Goal: Check status: Check status

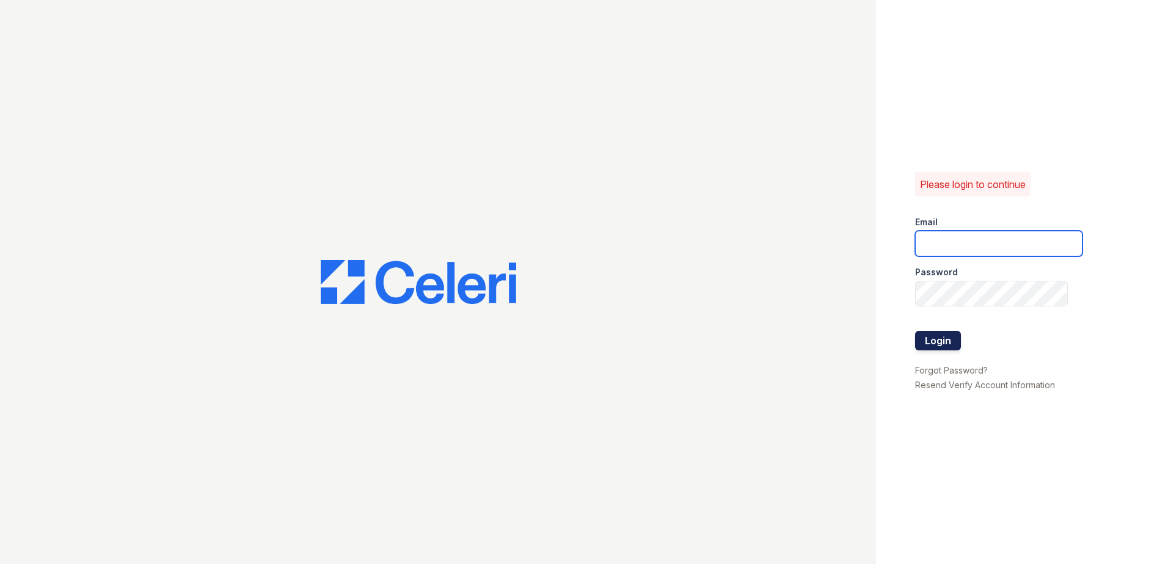
type input "JAMES.BARKER@TRINITY-PM.COM"
click at [943, 343] on button "Login" at bounding box center [938, 341] width 46 height 20
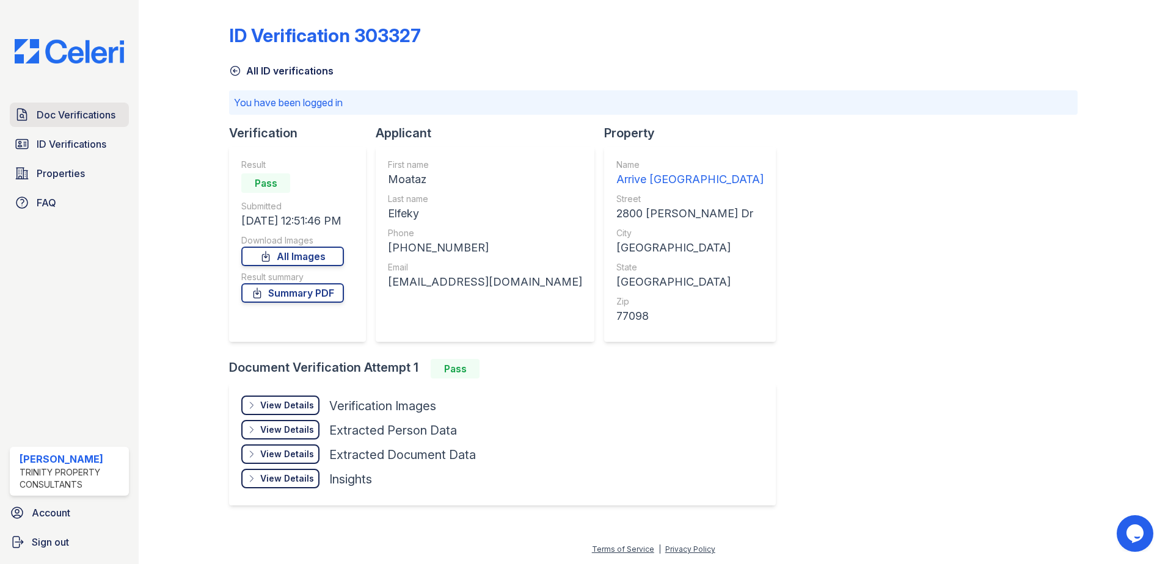
click at [67, 111] on span "Doc Verifications" at bounding box center [76, 114] width 79 height 15
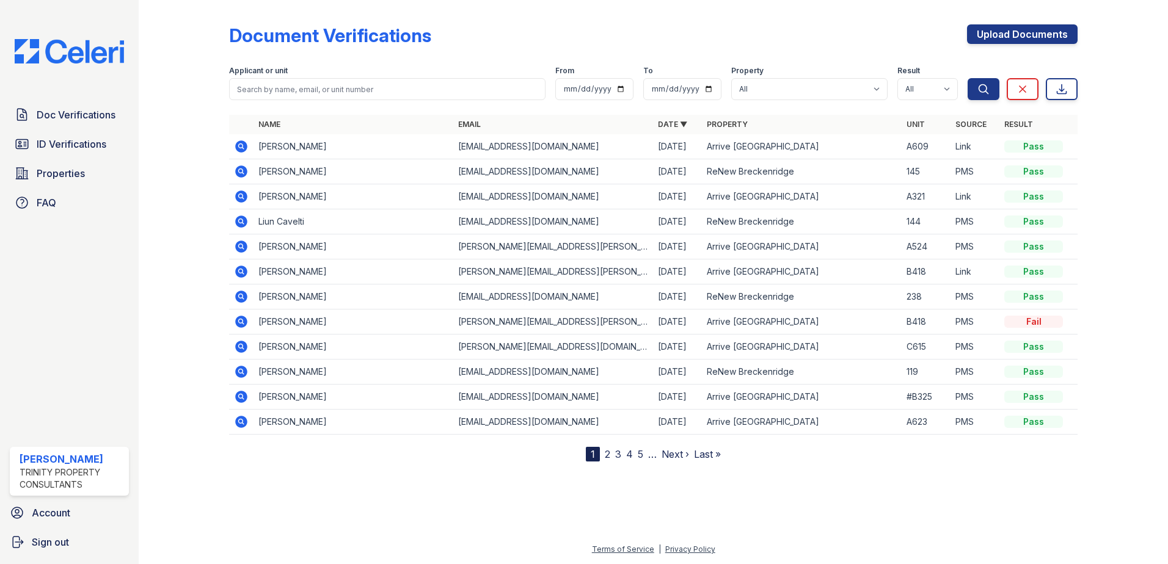
click at [606, 454] on link "2" at bounding box center [607, 454] width 5 height 12
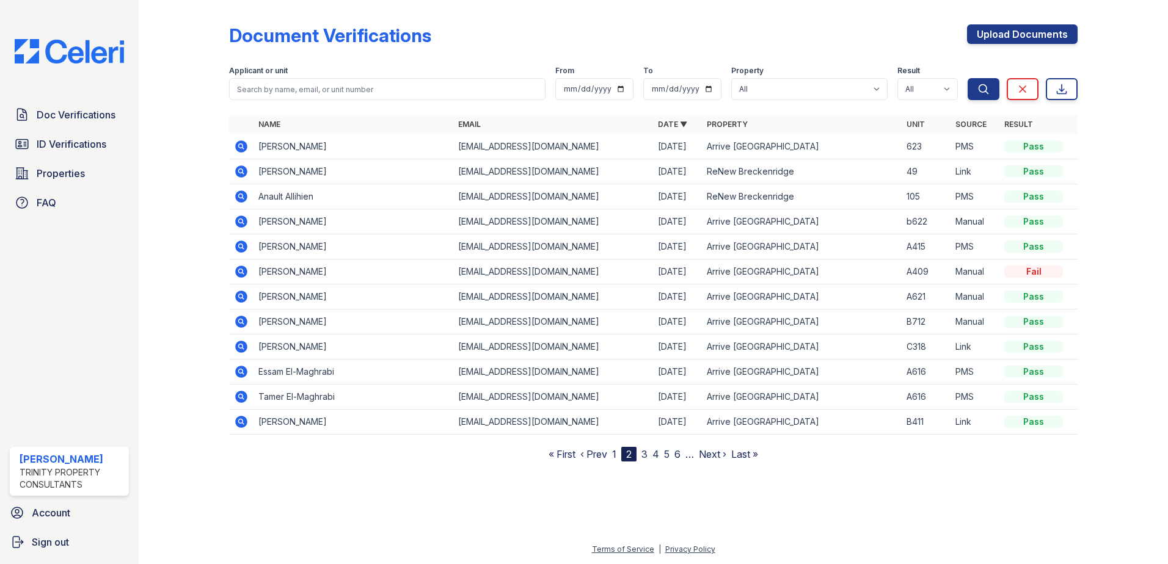
click at [242, 195] on icon at bounding box center [240, 195] width 3 height 3
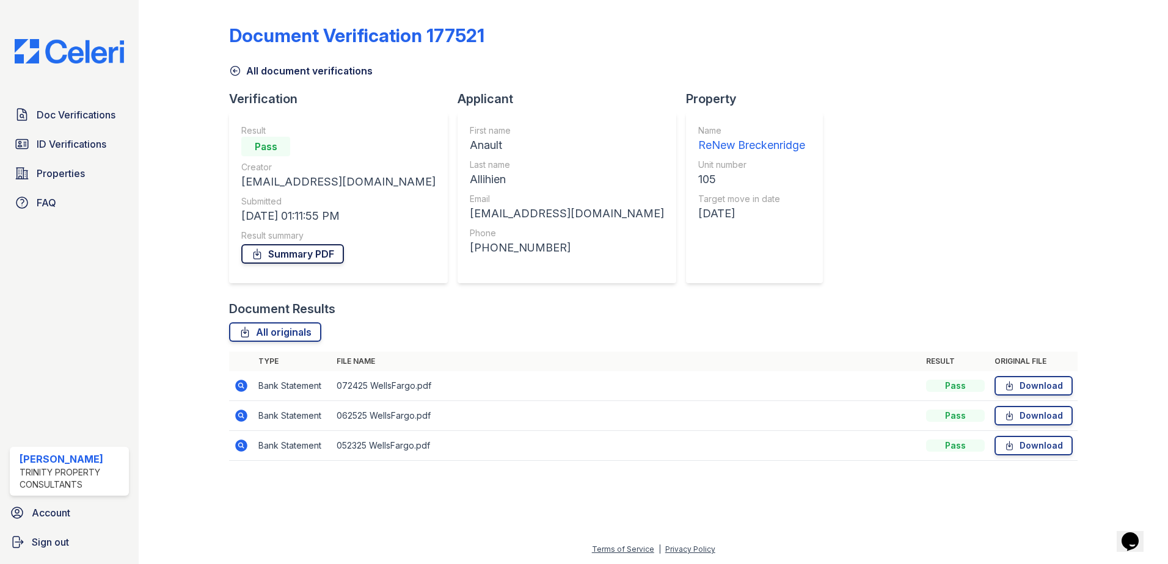
click at [296, 250] on link "Summary PDF" at bounding box center [292, 254] width 103 height 20
